Goal: Information Seeking & Learning: Find specific fact

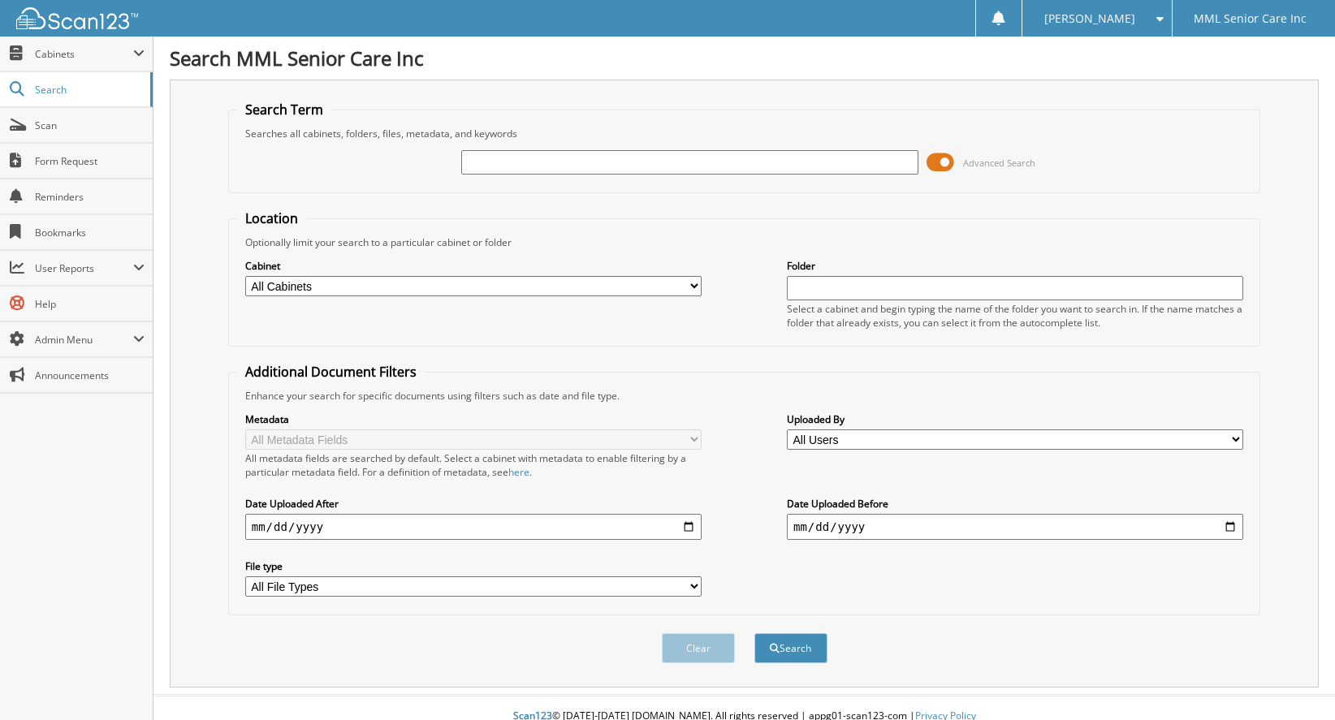
scroll to position [2, 0]
click at [585, 156] on input "text" at bounding box center [689, 161] width 456 height 24
paste input "[PERSON_NAME]"
type input "[PERSON_NAME]"
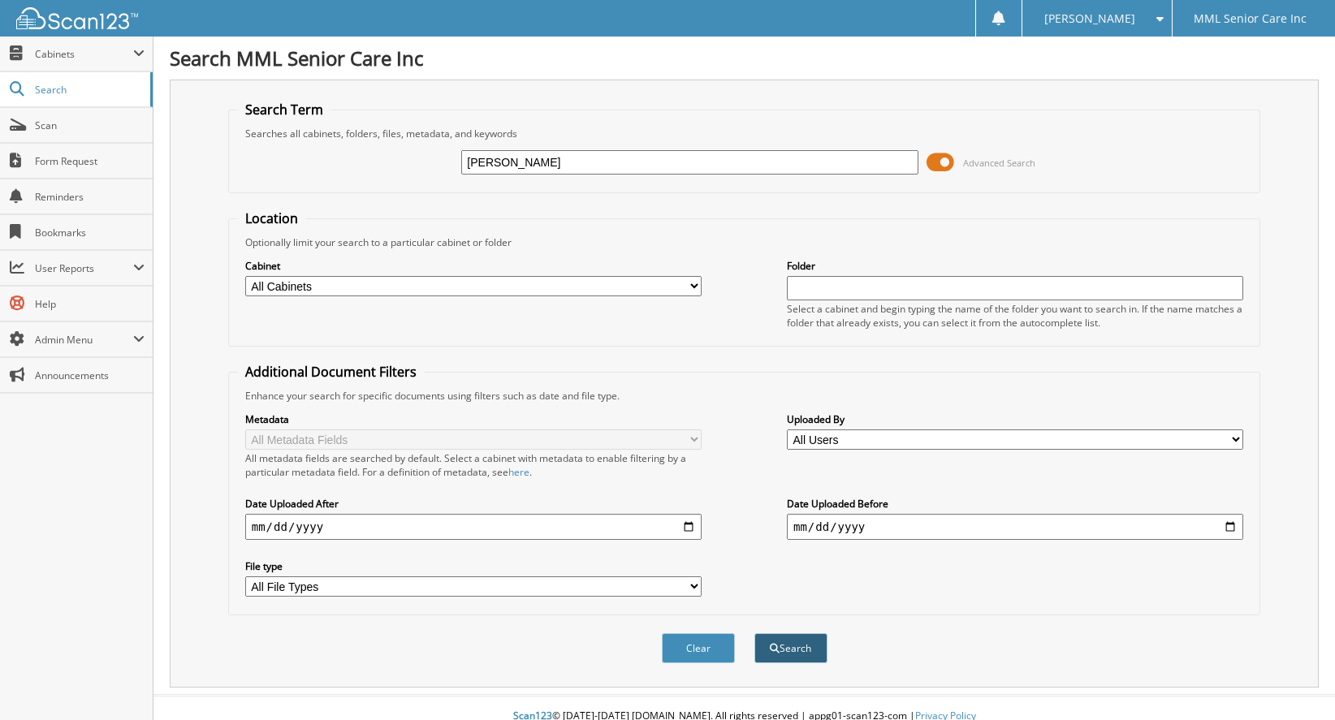
click at [789, 633] on button "Search" at bounding box center [790, 648] width 73 height 30
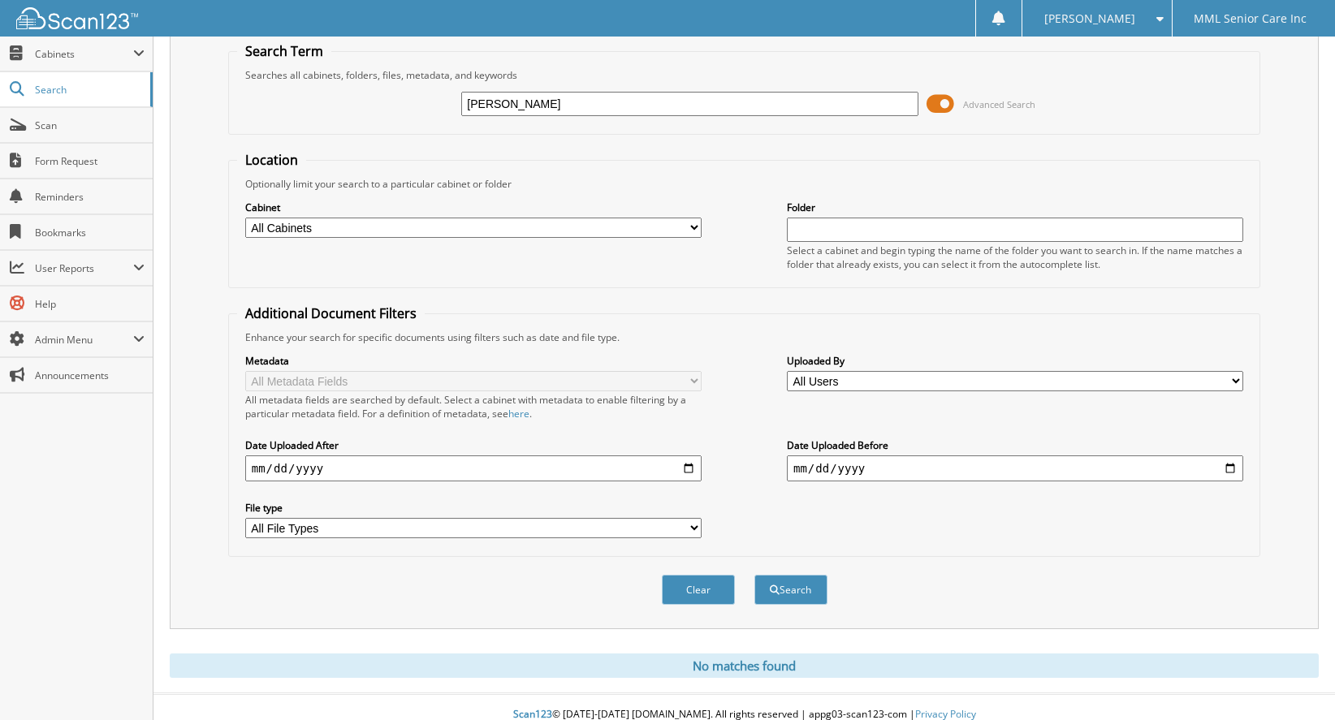
click at [100, 24] on img at bounding box center [77, 18] width 122 height 22
